Goal: Information Seeking & Learning: Learn about a topic

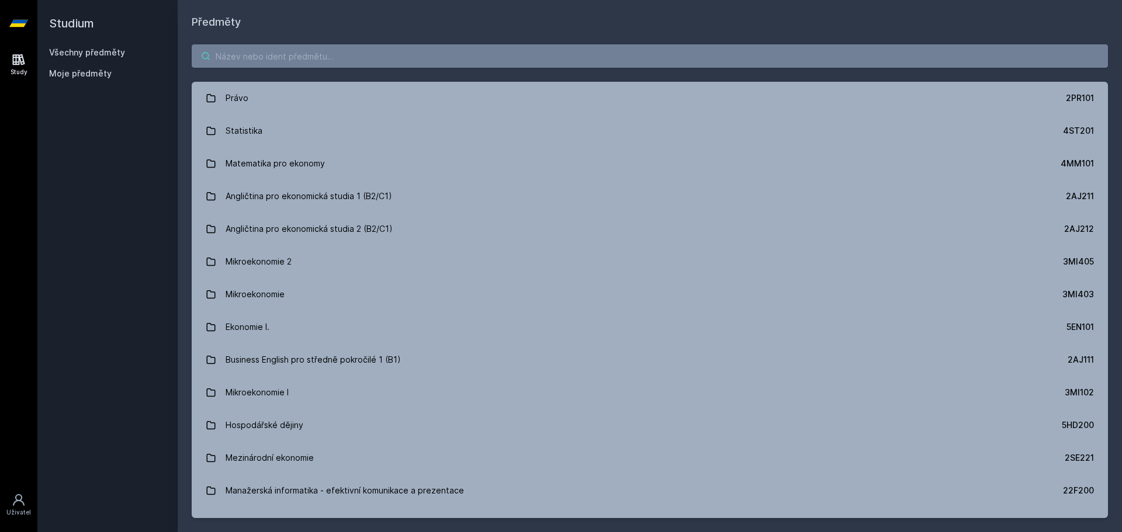
click at [637, 50] on input "search" at bounding box center [650, 55] width 916 height 23
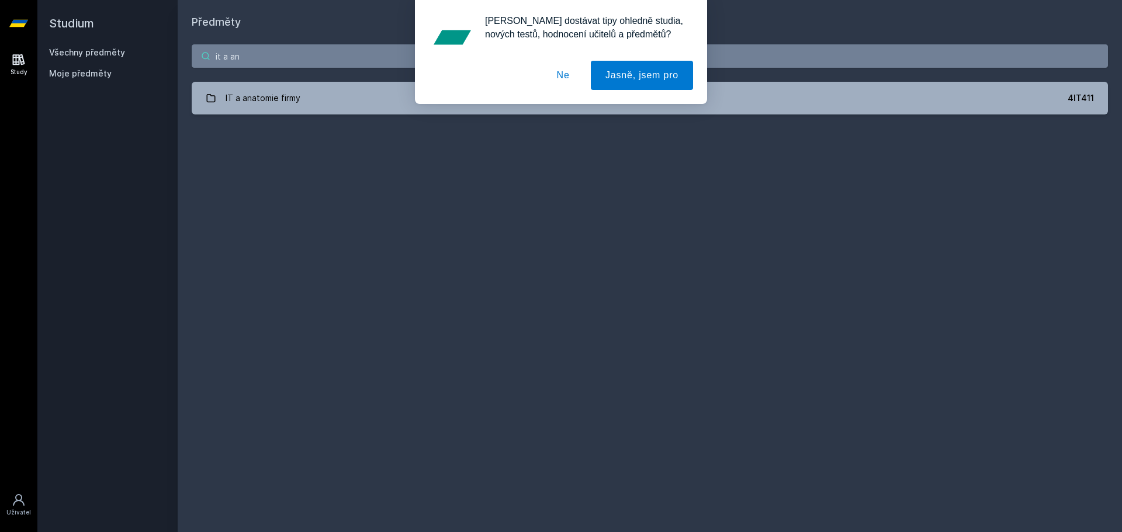
type input "it a an"
click at [337, 98] on div "[PERSON_NAME] dostávat tipy ohledně studia, nových testů, hodnocení učitelů a p…" at bounding box center [561, 52] width 1122 height 104
click at [293, 101] on div "[PERSON_NAME] dostávat tipy ohledně studia, nových testů, hodnocení učitelů a p…" at bounding box center [561, 52] width 1122 height 104
click at [580, 77] on button "Ne" at bounding box center [563, 75] width 42 height 29
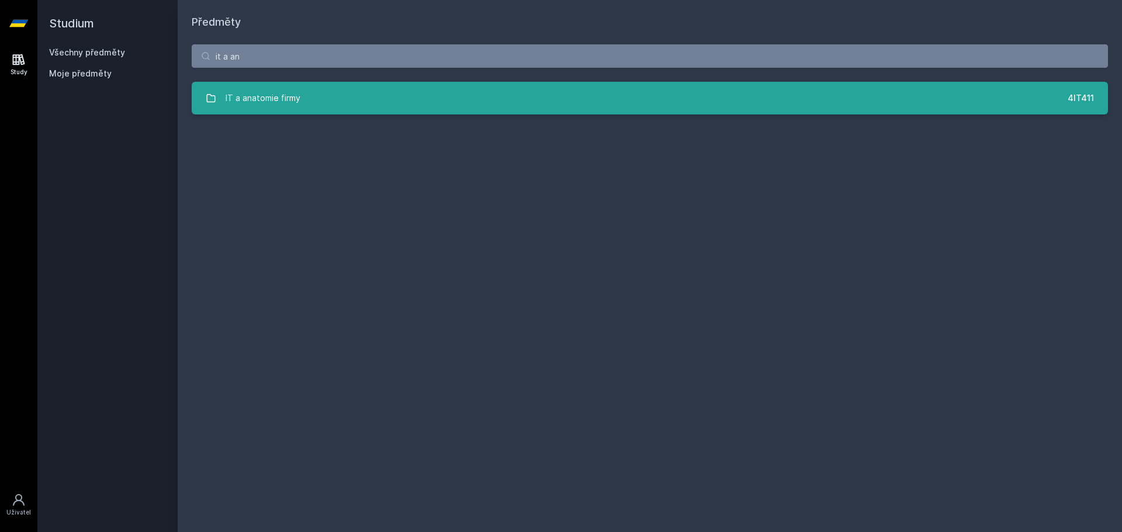
click at [517, 113] on link "IT a anatomie firmy 4IT411" at bounding box center [650, 98] width 916 height 33
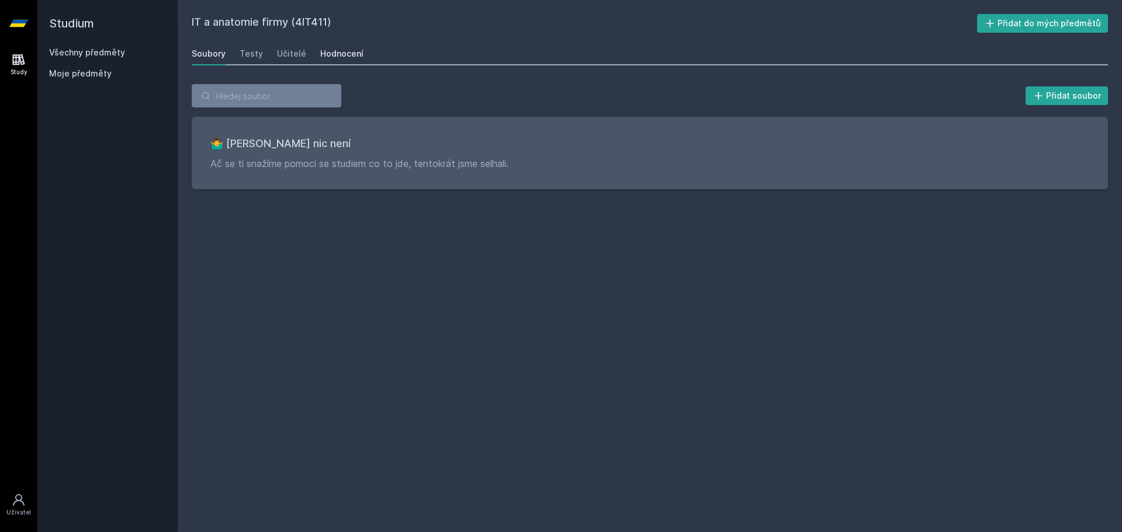
click at [336, 57] on div "Hodnocení" at bounding box center [341, 54] width 43 height 12
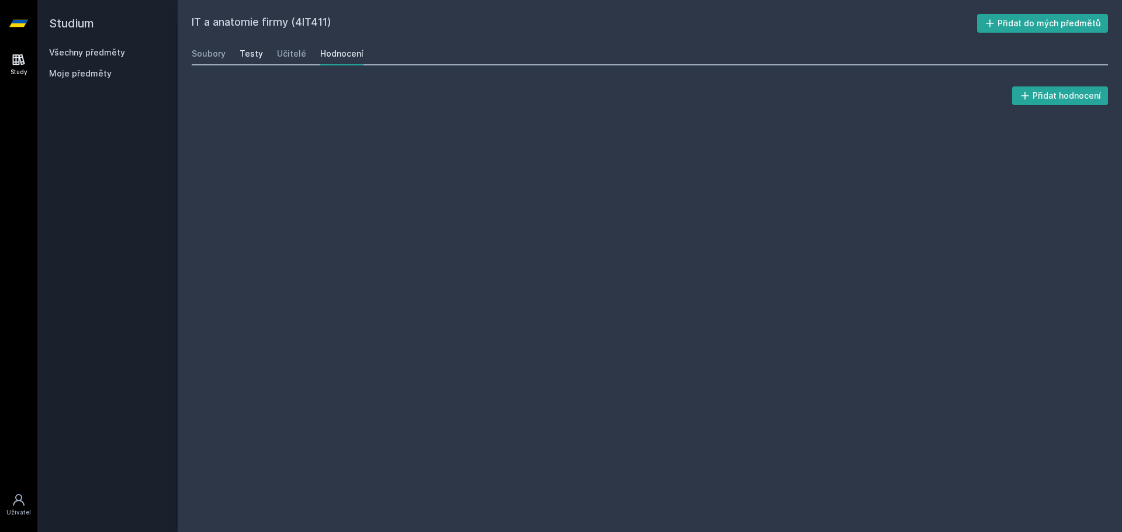
click at [248, 59] on div "Testy" at bounding box center [251, 54] width 23 height 12
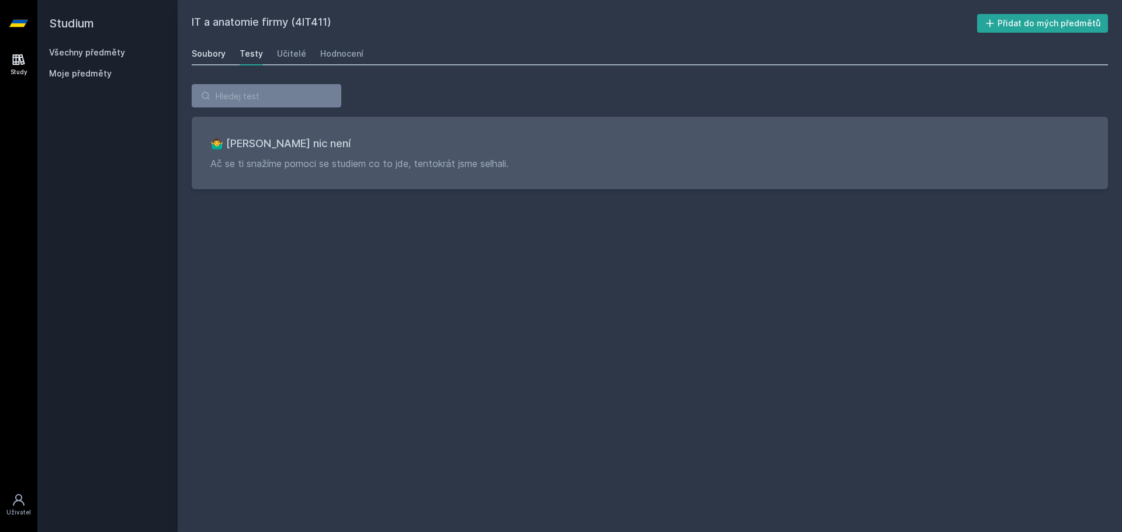
click at [201, 56] on div "Soubory" at bounding box center [209, 54] width 34 height 12
